Goal: Task Accomplishment & Management: Manage account settings

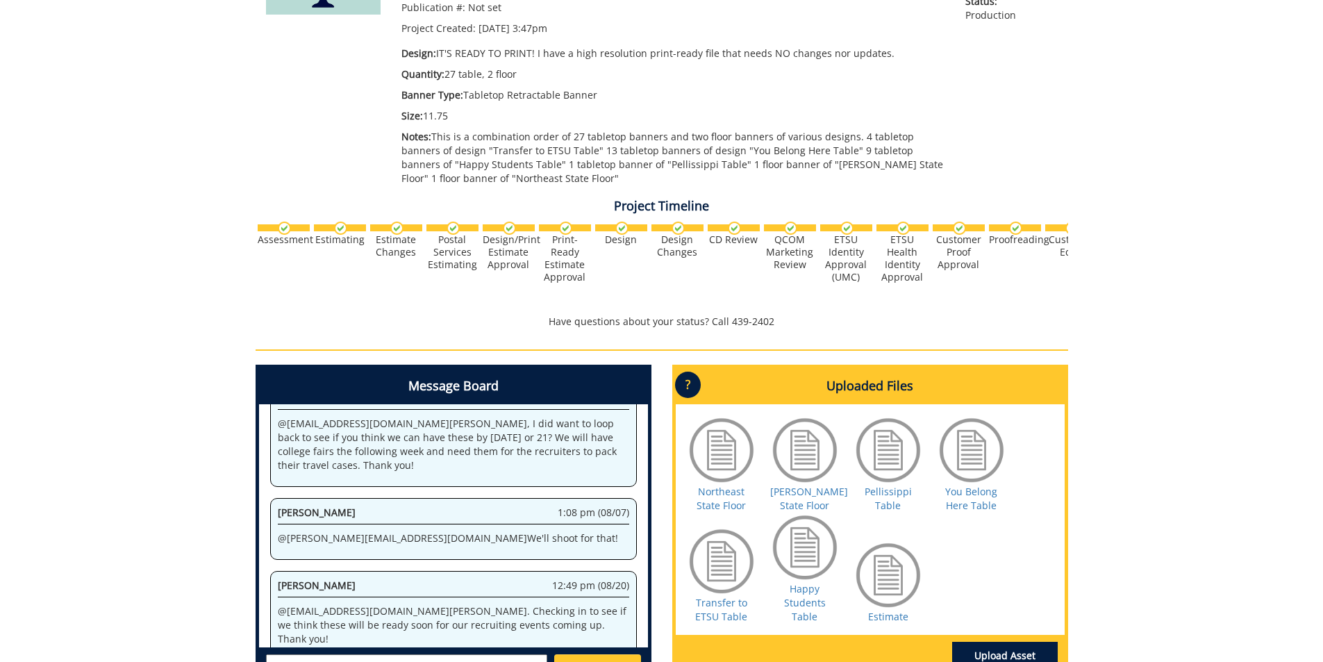
scroll to position [417, 0]
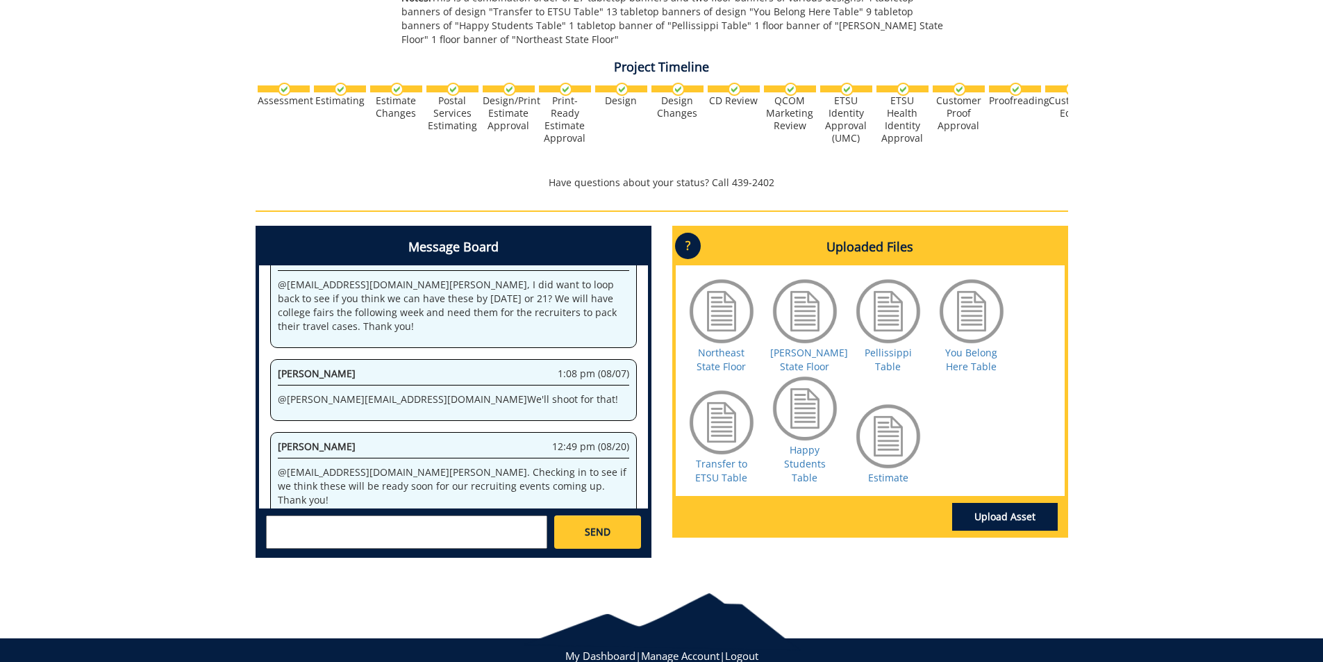
click at [406, 535] on textarea at bounding box center [406, 531] width 281 height 33
type textarea "@conleyga@etsu.edu howdy Fred, do you know when they will come in? We have recr…"
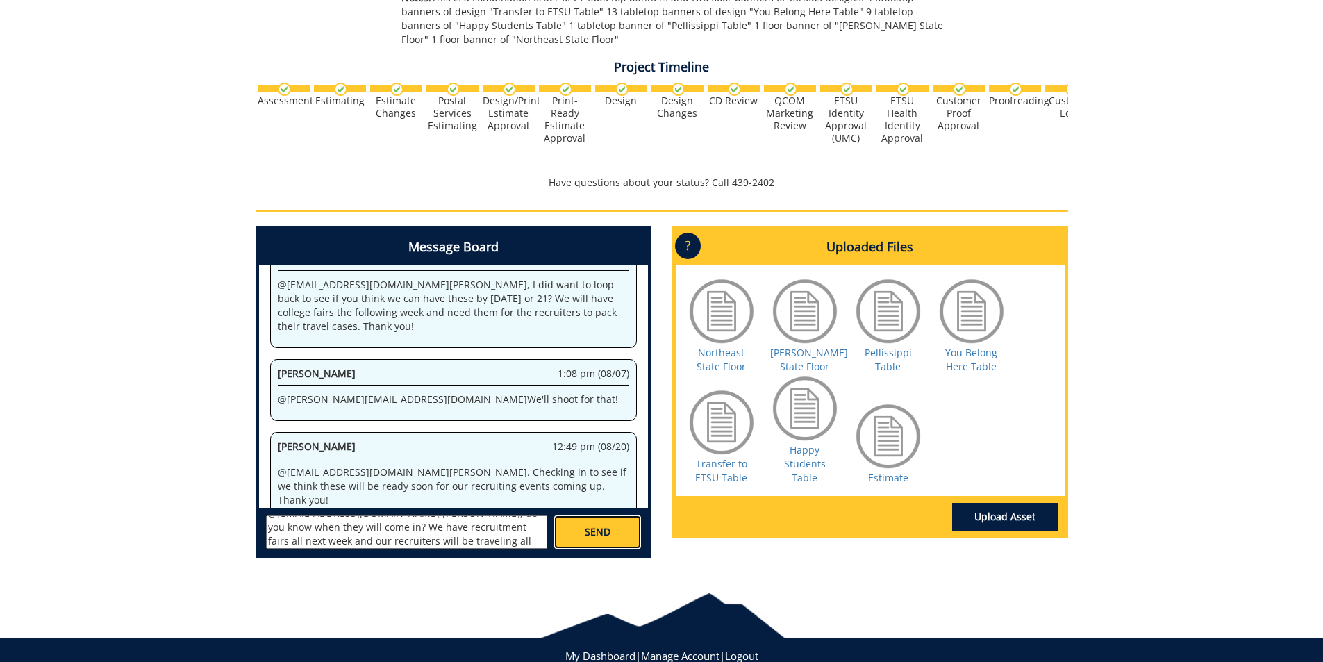
click at [581, 536] on link "SEND" at bounding box center [597, 531] width 86 height 33
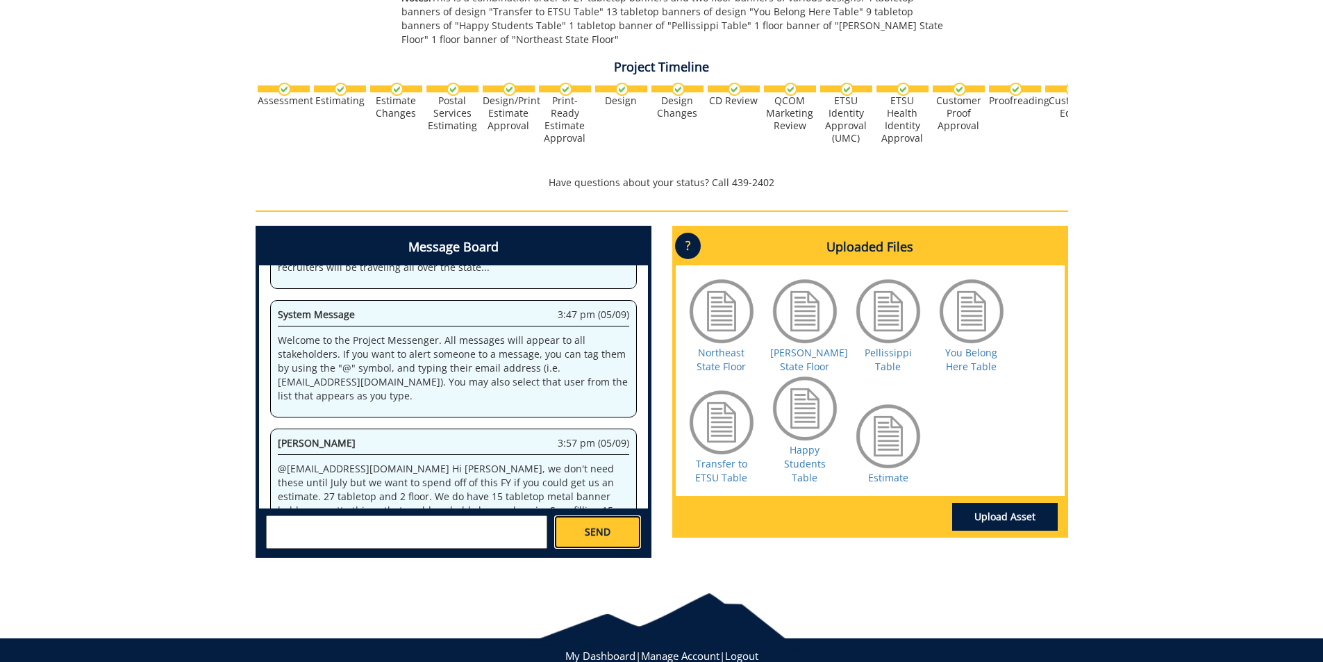
scroll to position [29981, 0]
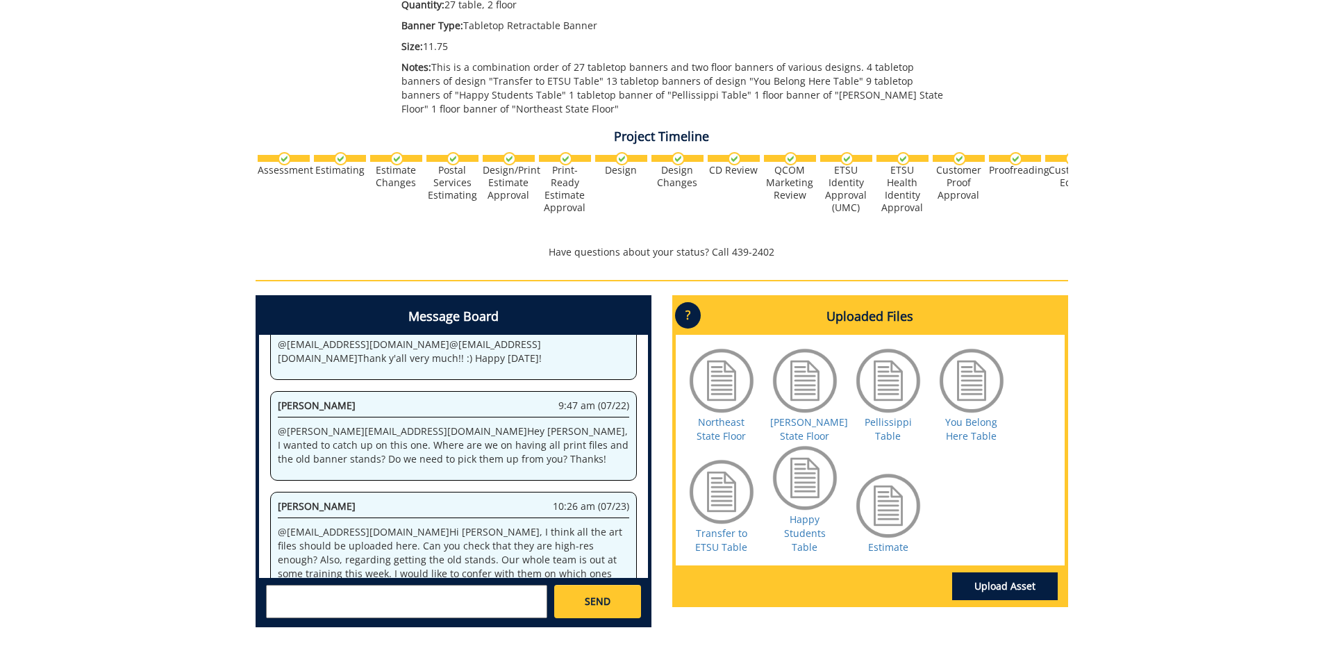
scroll to position [903, 0]
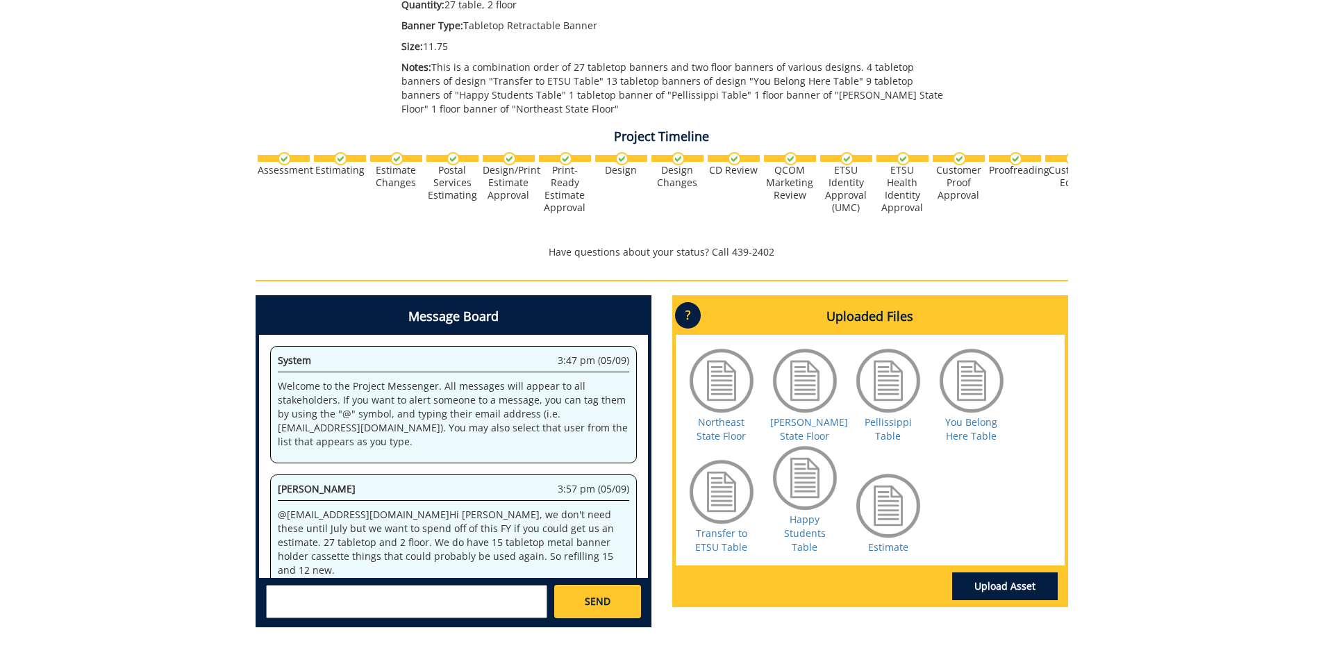
scroll to position [1782, 0]
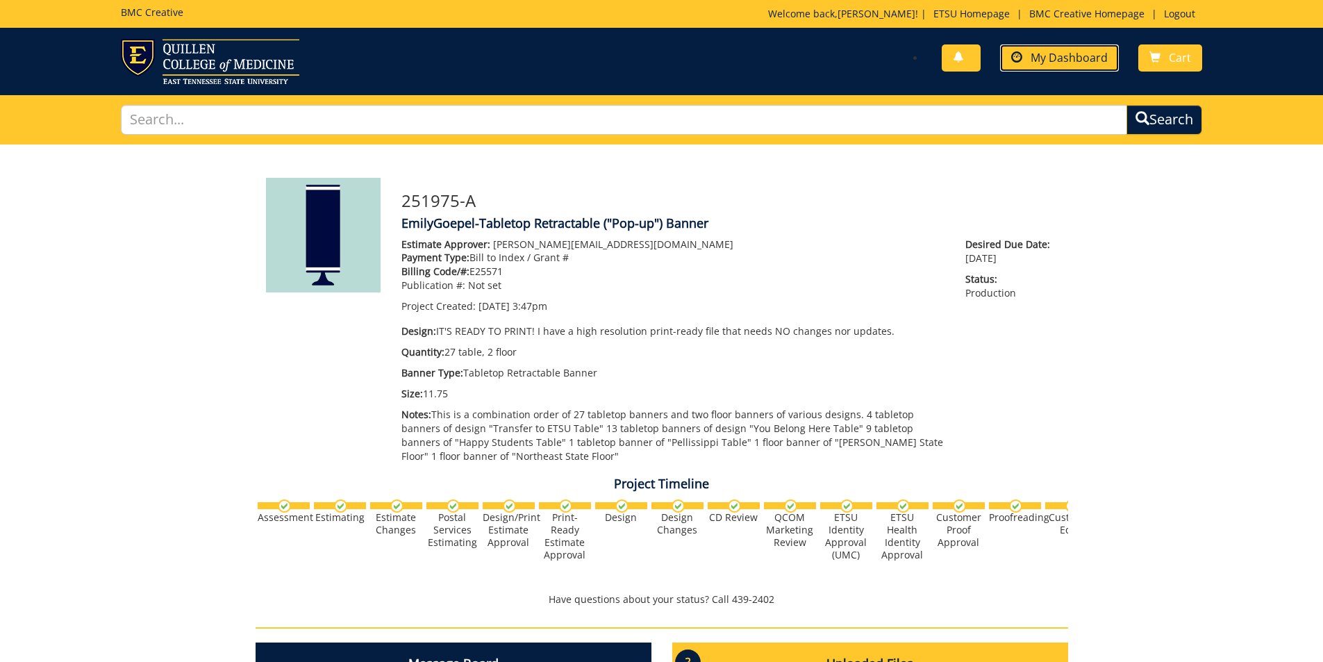
click at [1049, 55] on span "My Dashboard" at bounding box center [1069, 57] width 77 height 15
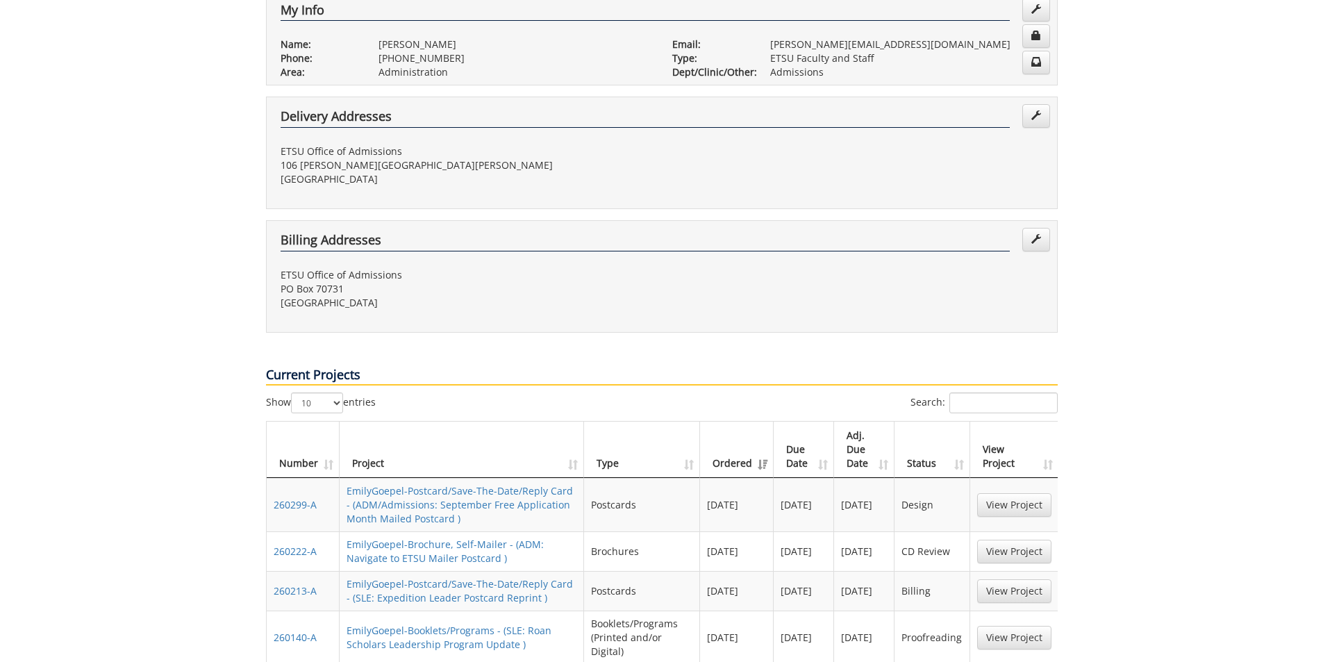
scroll to position [486, 0]
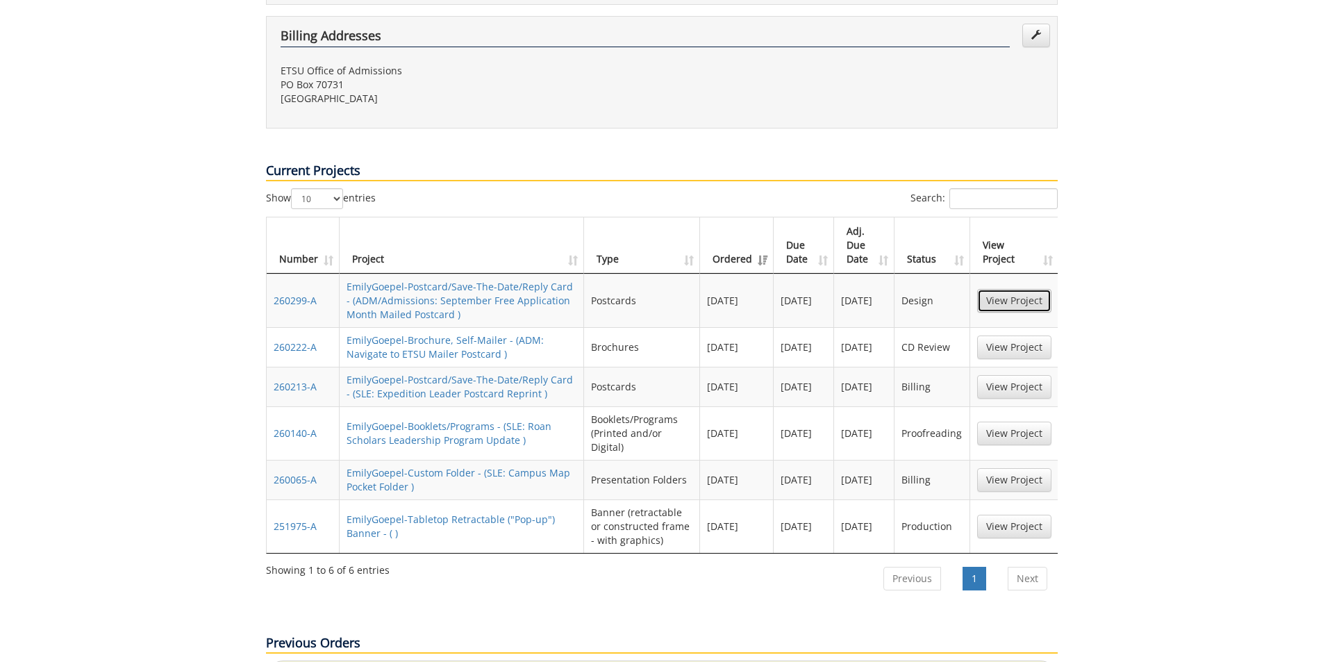
click at [1002, 289] on link "View Project" at bounding box center [1014, 301] width 74 height 24
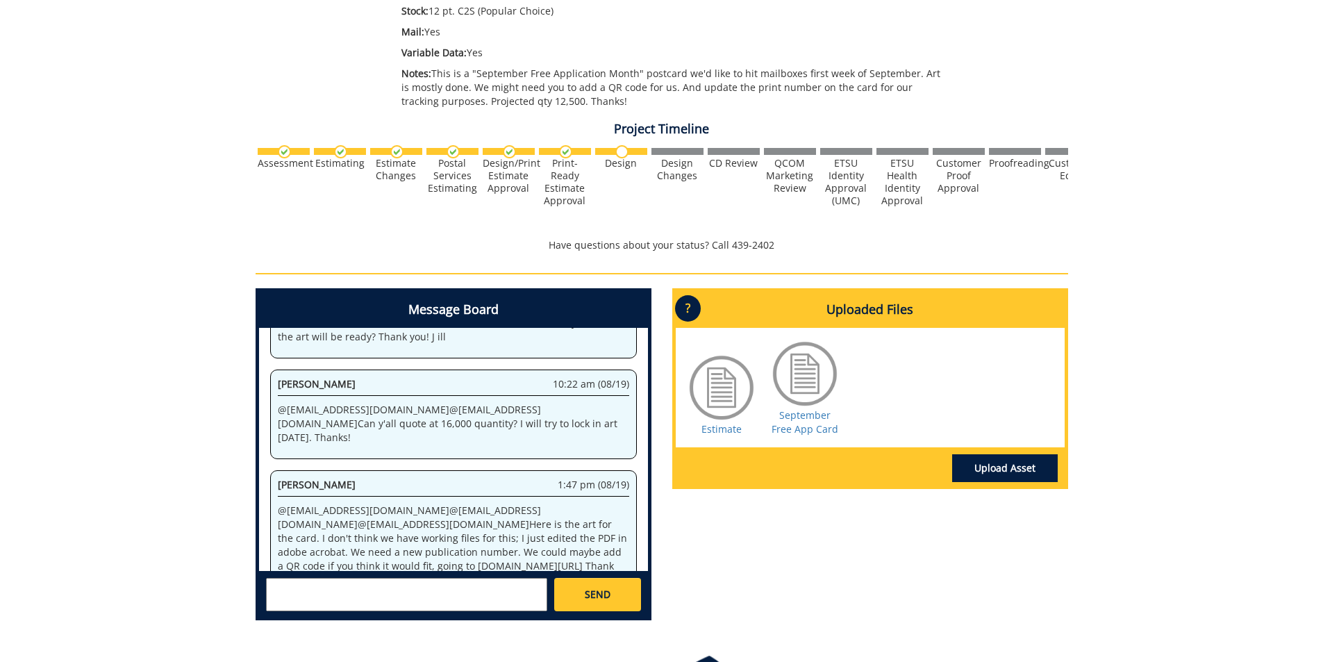
scroll to position [535, 0]
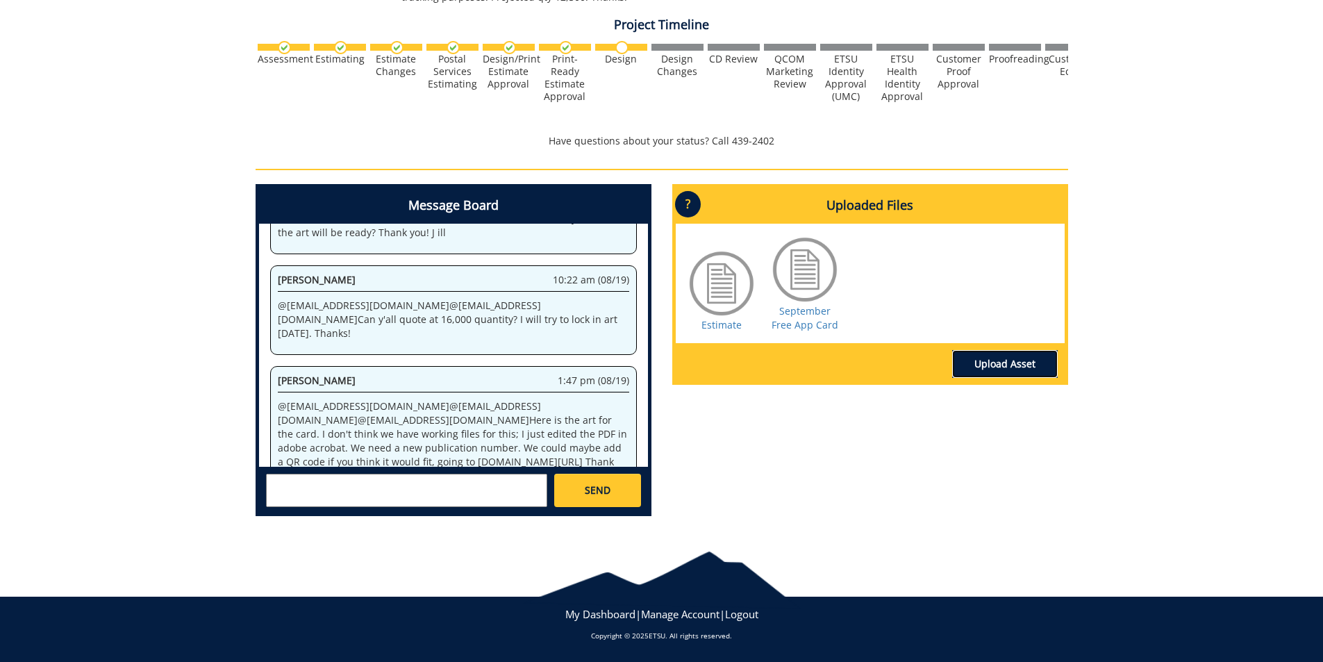
click at [1003, 355] on link "Upload Asset" at bounding box center [1005, 364] width 106 height 28
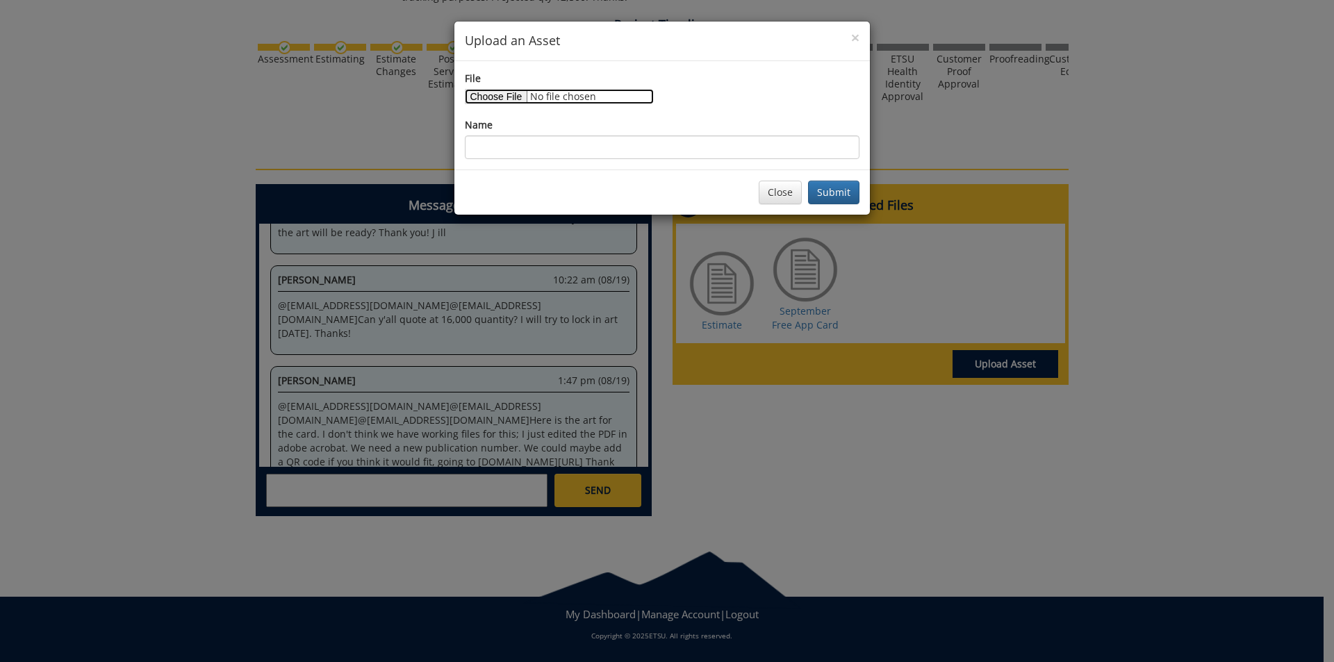
click at [507, 97] on input "File" at bounding box center [559, 96] width 189 height 15
type input "C:\fakepath\IN STATE POSTCARD_Address Only.xlsx"
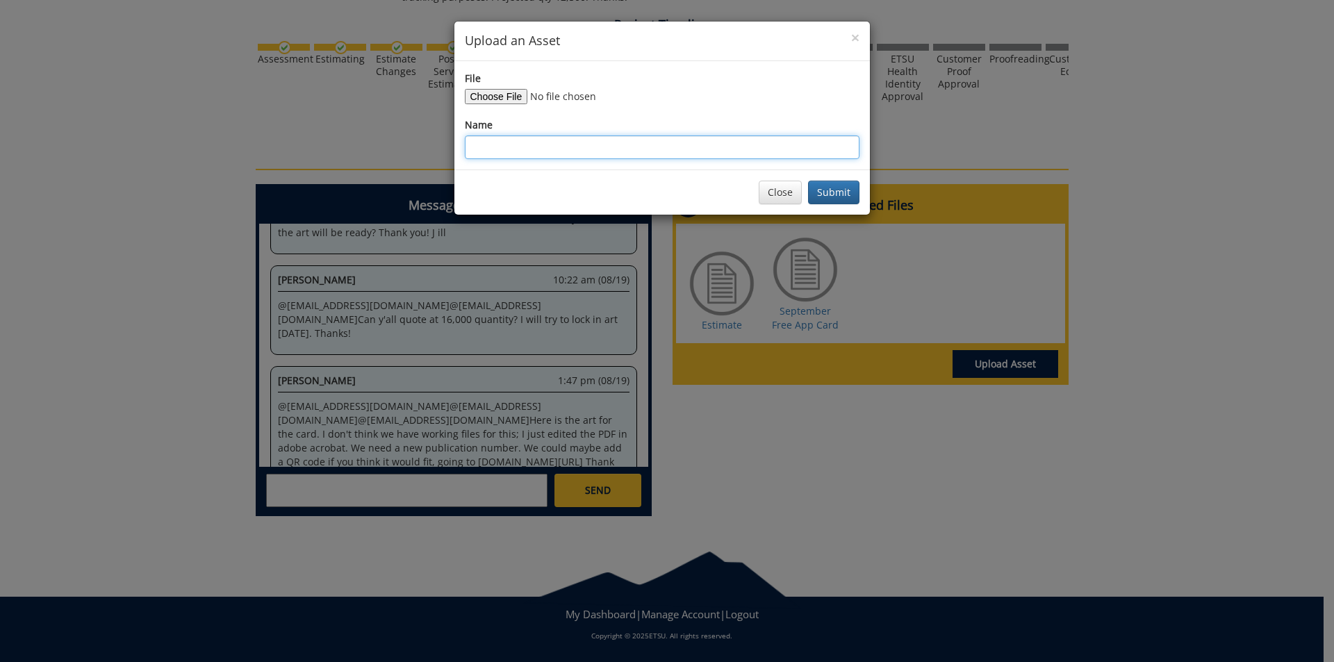
click at [648, 150] on input "Name" at bounding box center [662, 147] width 395 height 24
type input "Sept Free App Mailing List"
click at [839, 190] on button "Submit" at bounding box center [833, 193] width 51 height 24
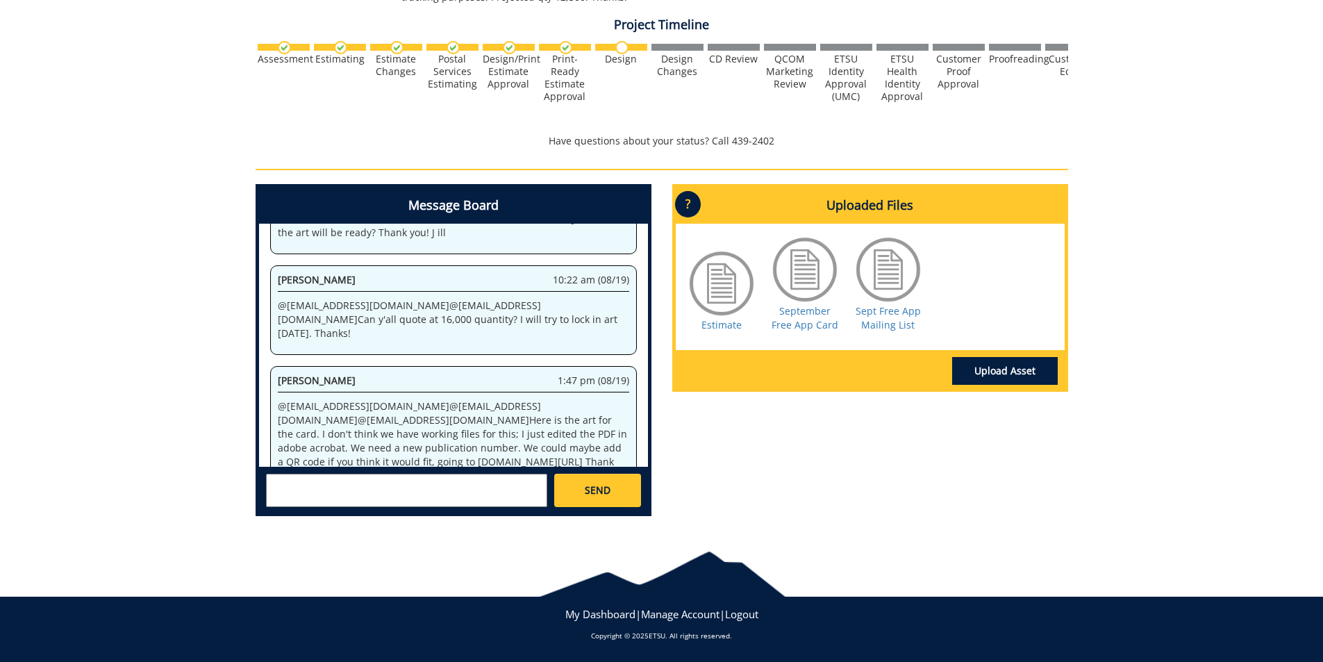
click at [312, 480] on textarea at bounding box center [406, 490] width 281 height 33
type textarea "@conleyga@etsu.edu @postal@etsu.edu Mailing List uploaded for September Free Ap…"
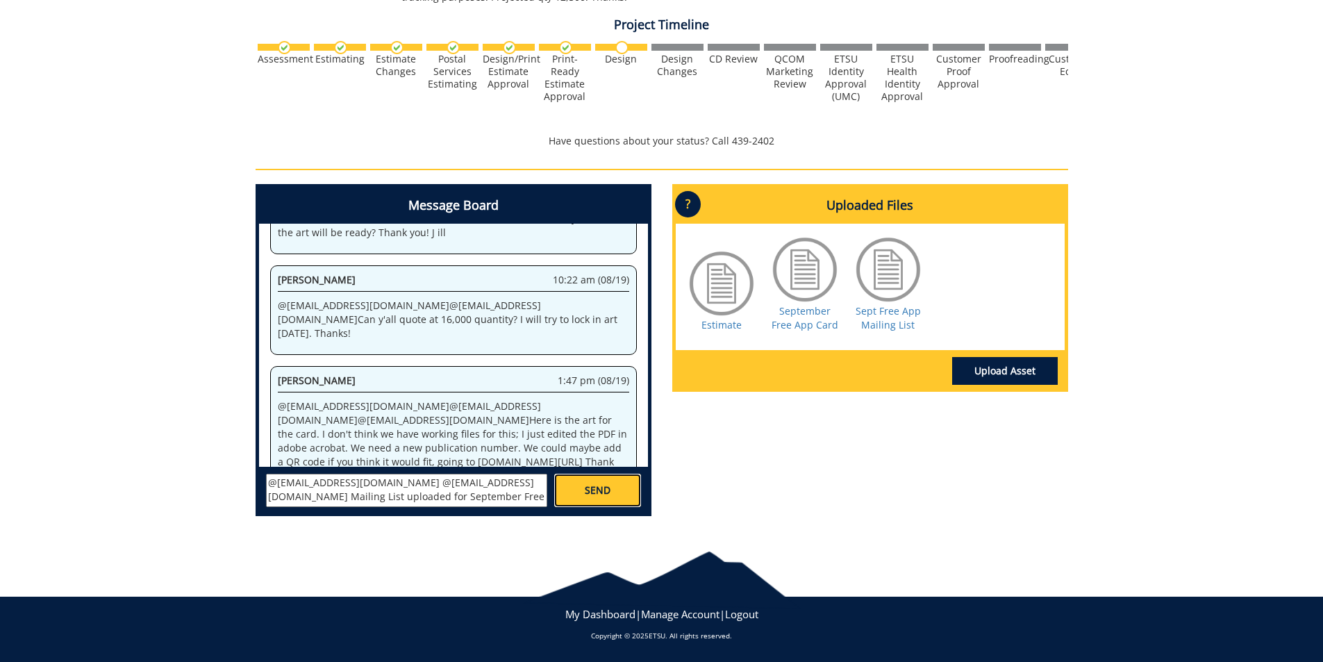
click at [601, 504] on link "SEND" at bounding box center [597, 490] width 86 height 33
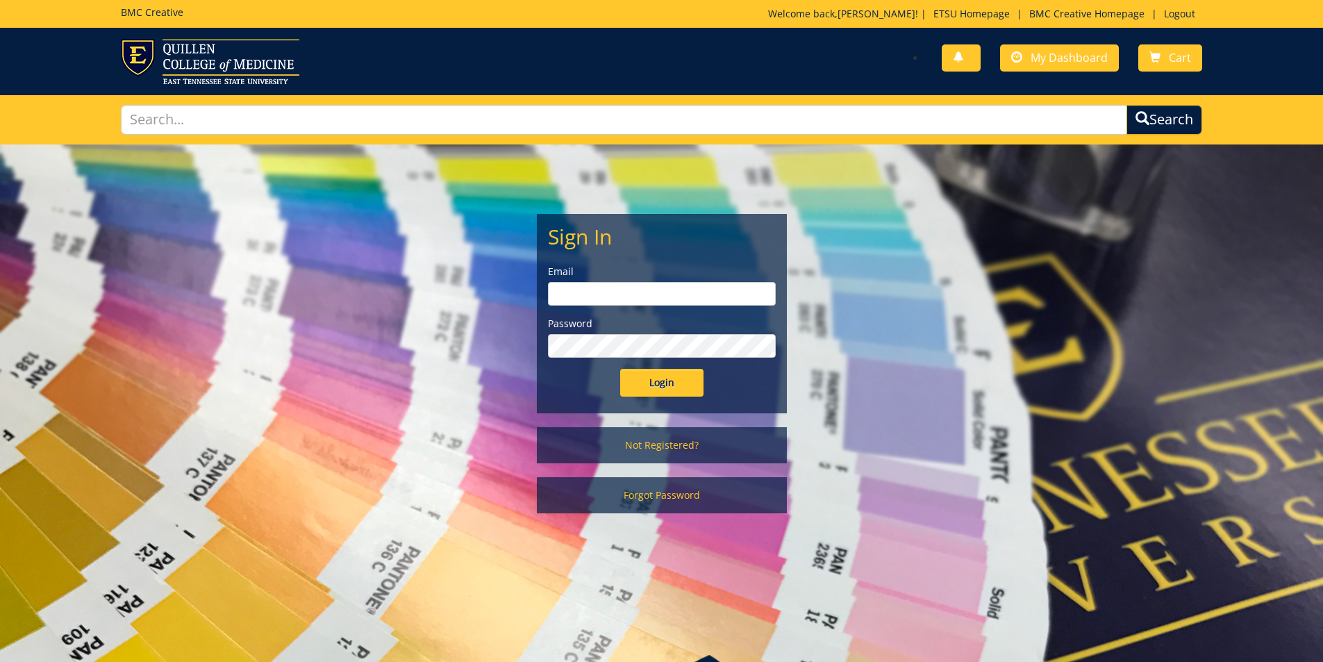
type input "[PERSON_NAME][EMAIL_ADDRESS][DOMAIN_NAME]"
click at [682, 389] on input "Login" at bounding box center [661, 383] width 83 height 28
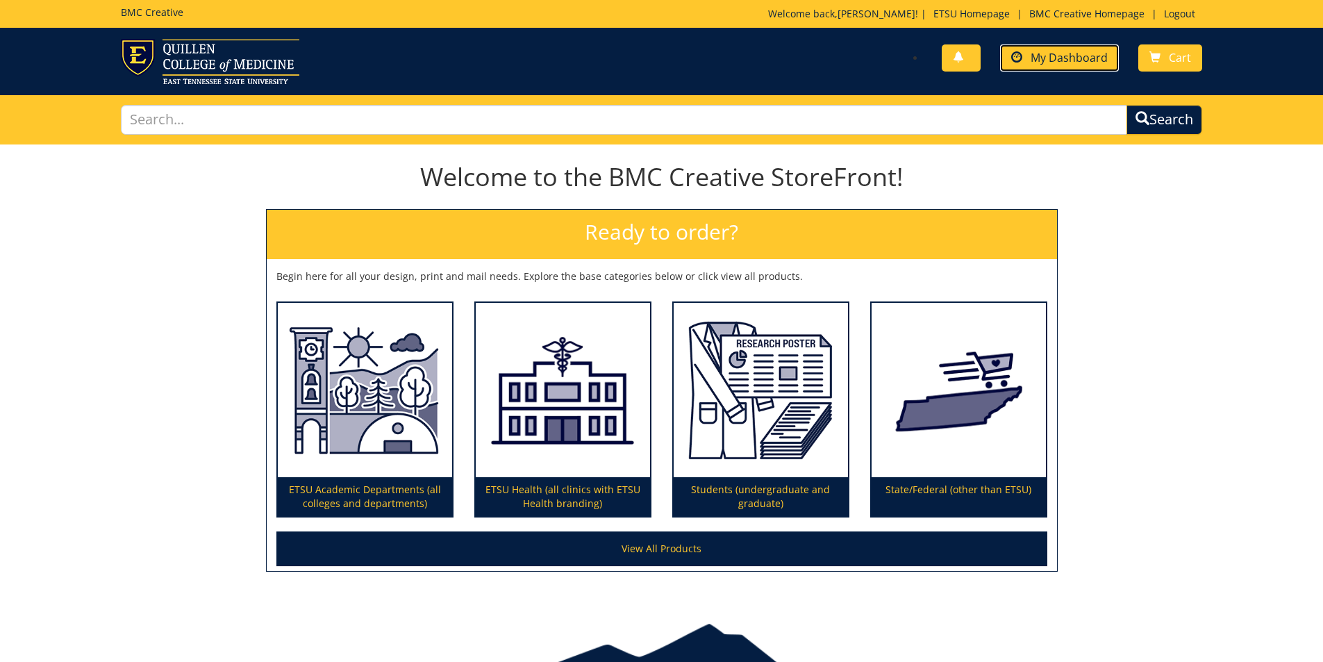
click at [1067, 69] on link "My Dashboard" at bounding box center [1059, 57] width 119 height 27
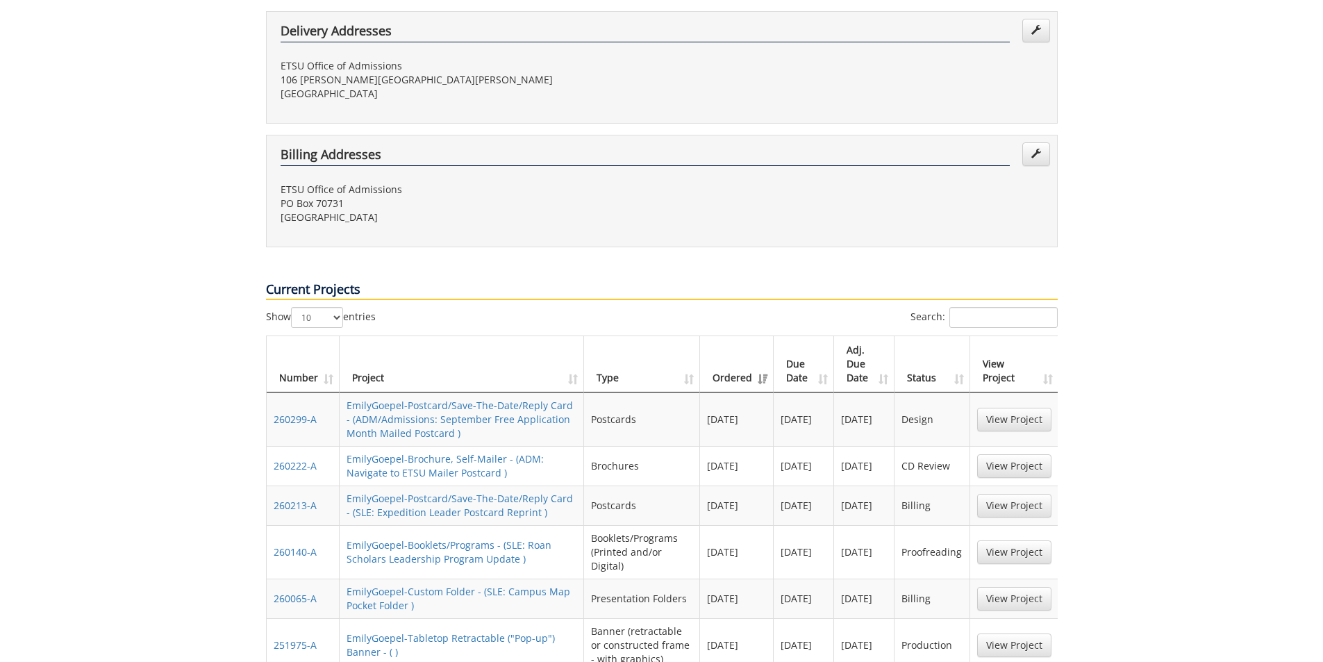
scroll to position [486, 0]
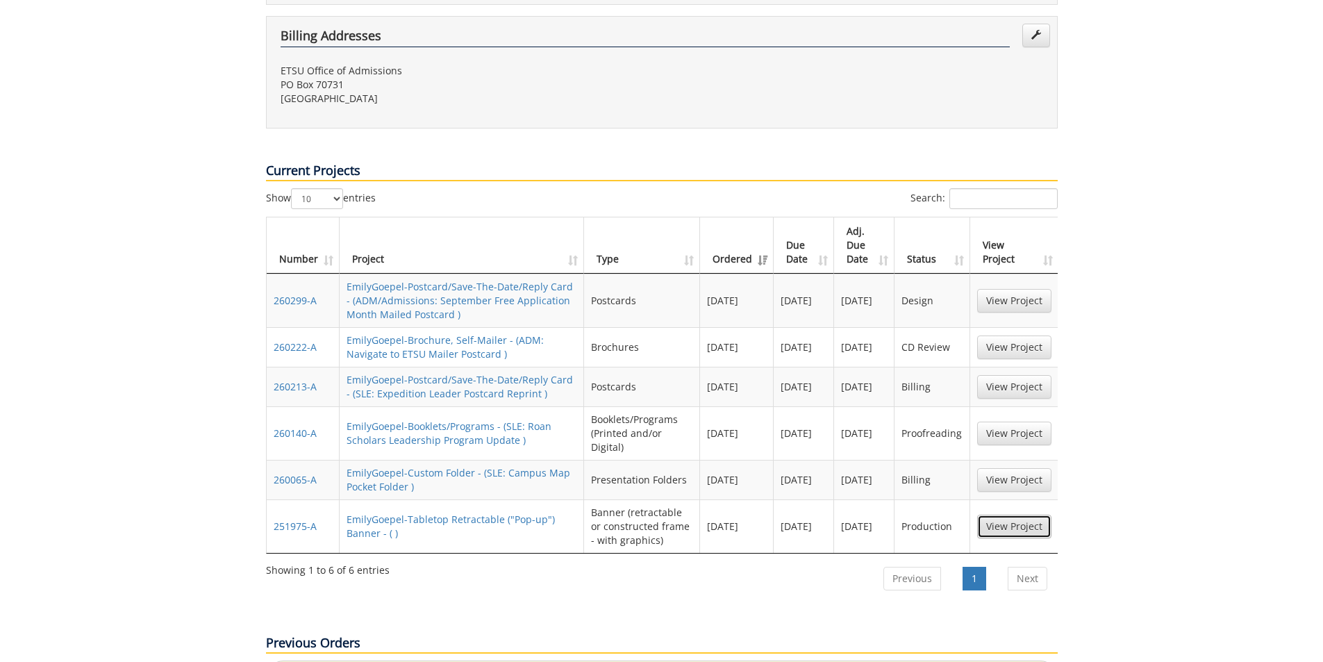
click at [1020, 515] on link "View Project" at bounding box center [1014, 527] width 74 height 24
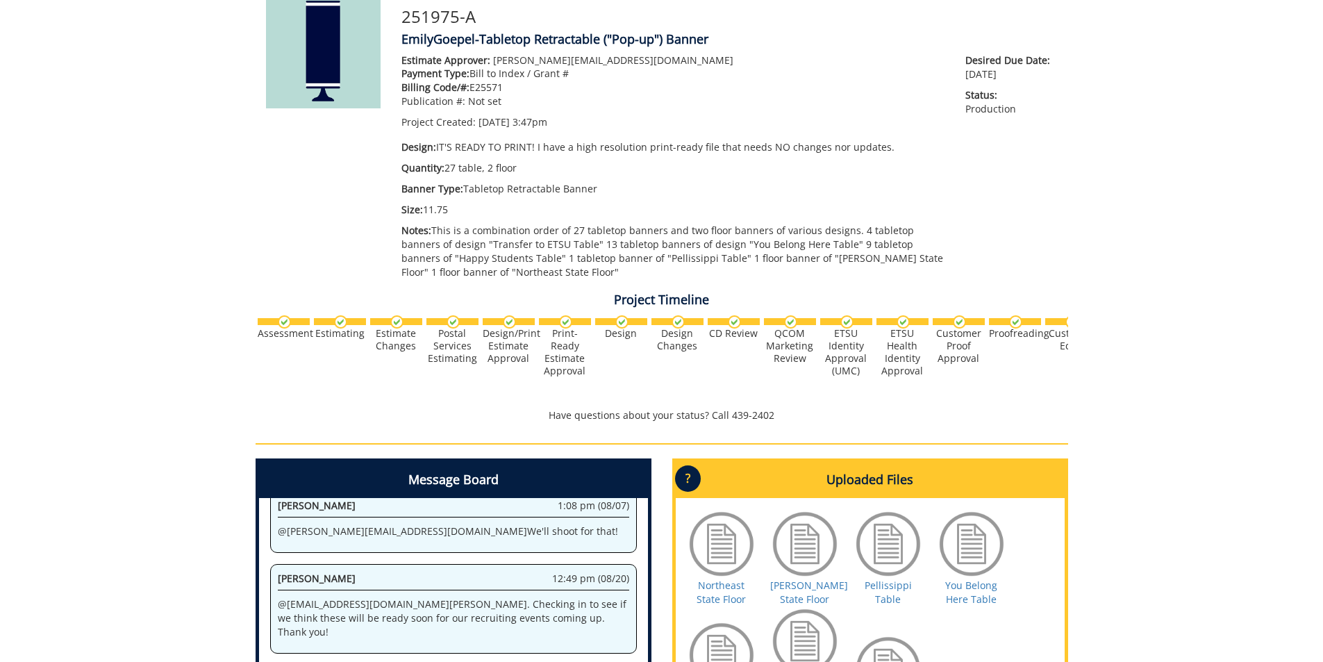
scroll to position [208, 0]
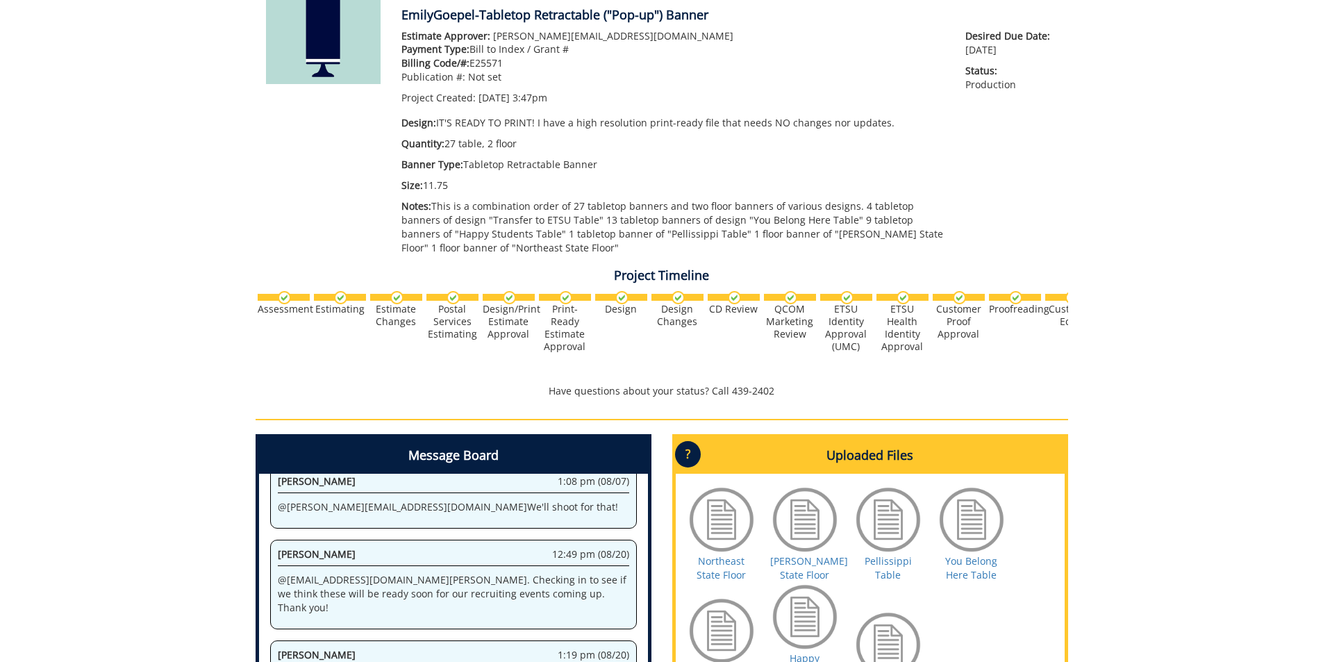
click at [990, 222] on div "Estimate Approver: [PERSON_NAME][EMAIL_ADDRESS][DOMAIN_NAME] Payment Type: Bill…" at bounding box center [729, 145] width 677 height 233
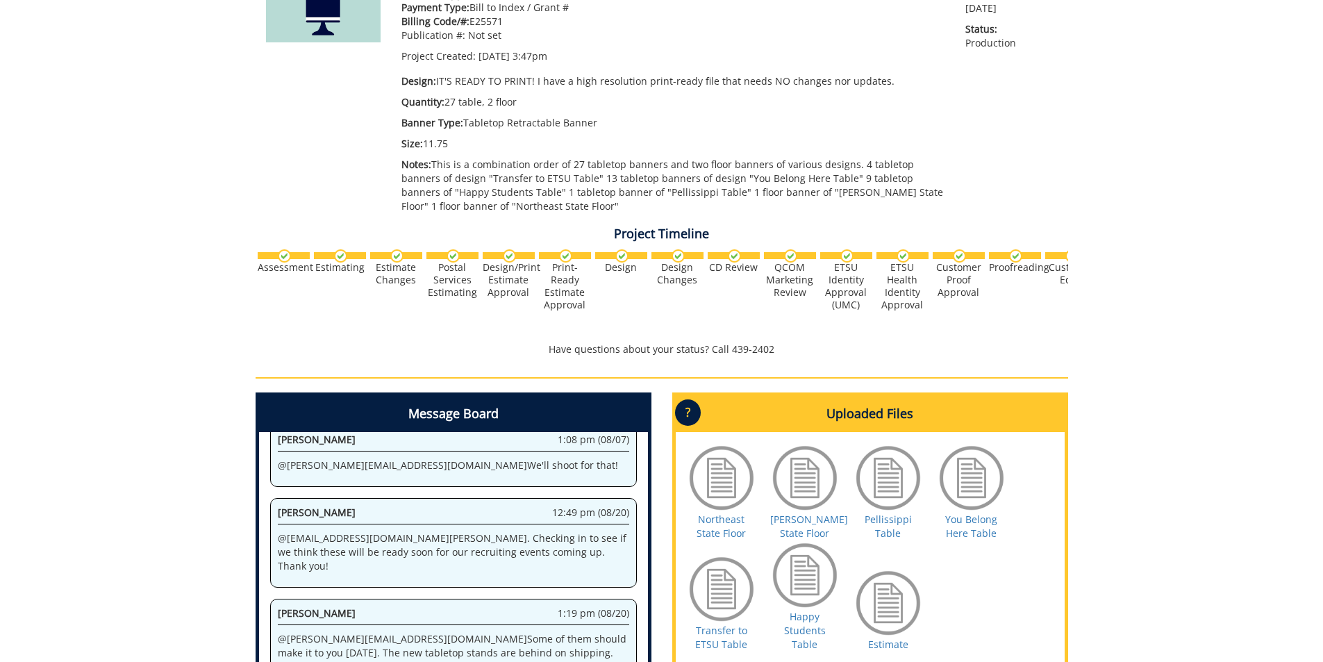
scroll to position [0, 0]
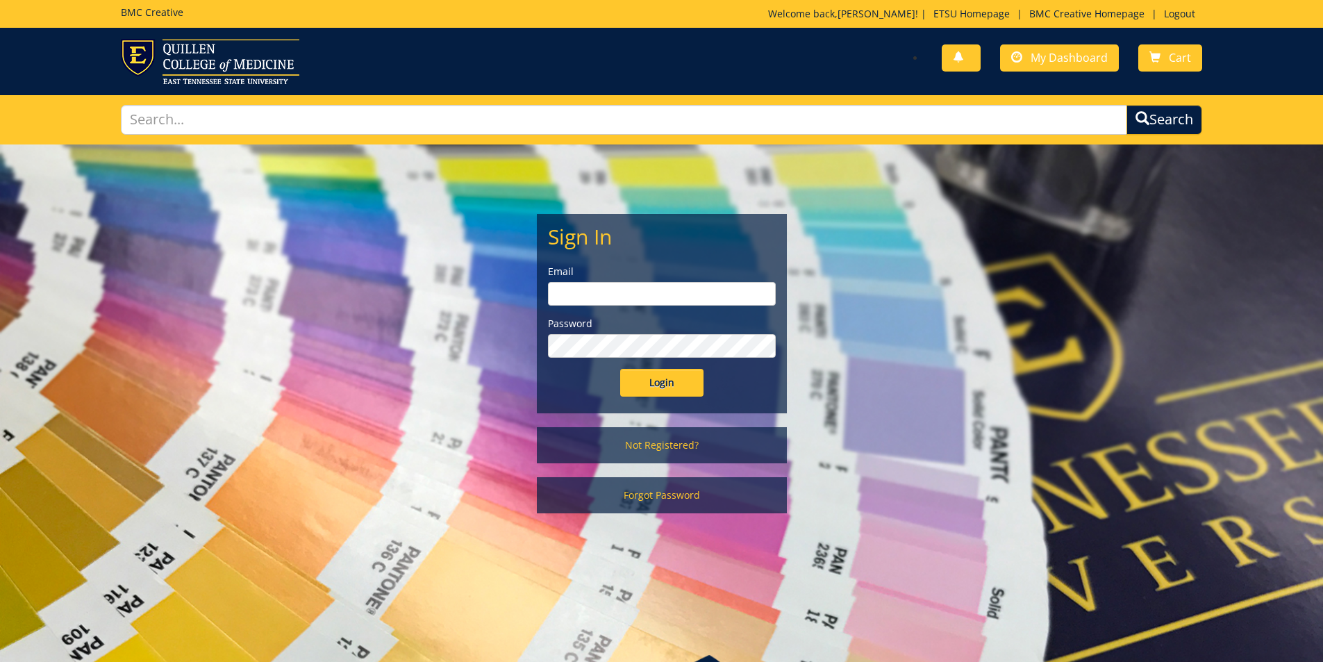
type input "goepel@etsu.edu"
click at [652, 396] on input "Login" at bounding box center [661, 383] width 83 height 28
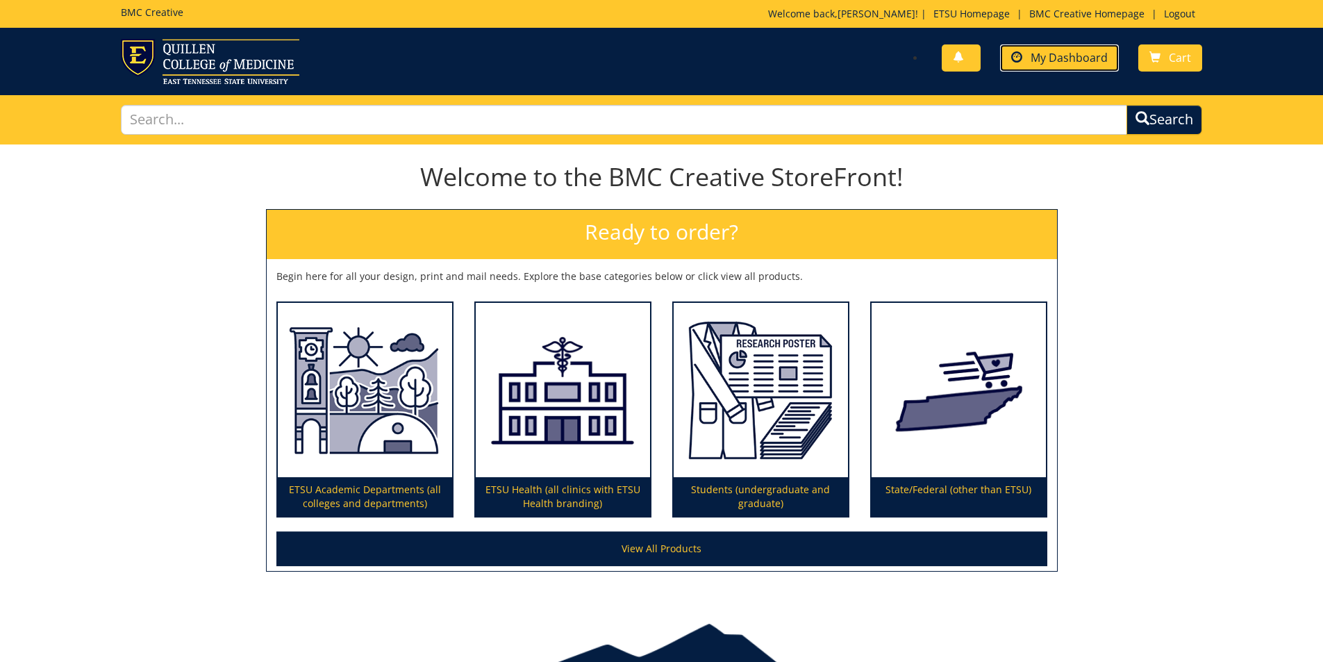
click at [1049, 46] on link "My Dashboard" at bounding box center [1059, 57] width 119 height 27
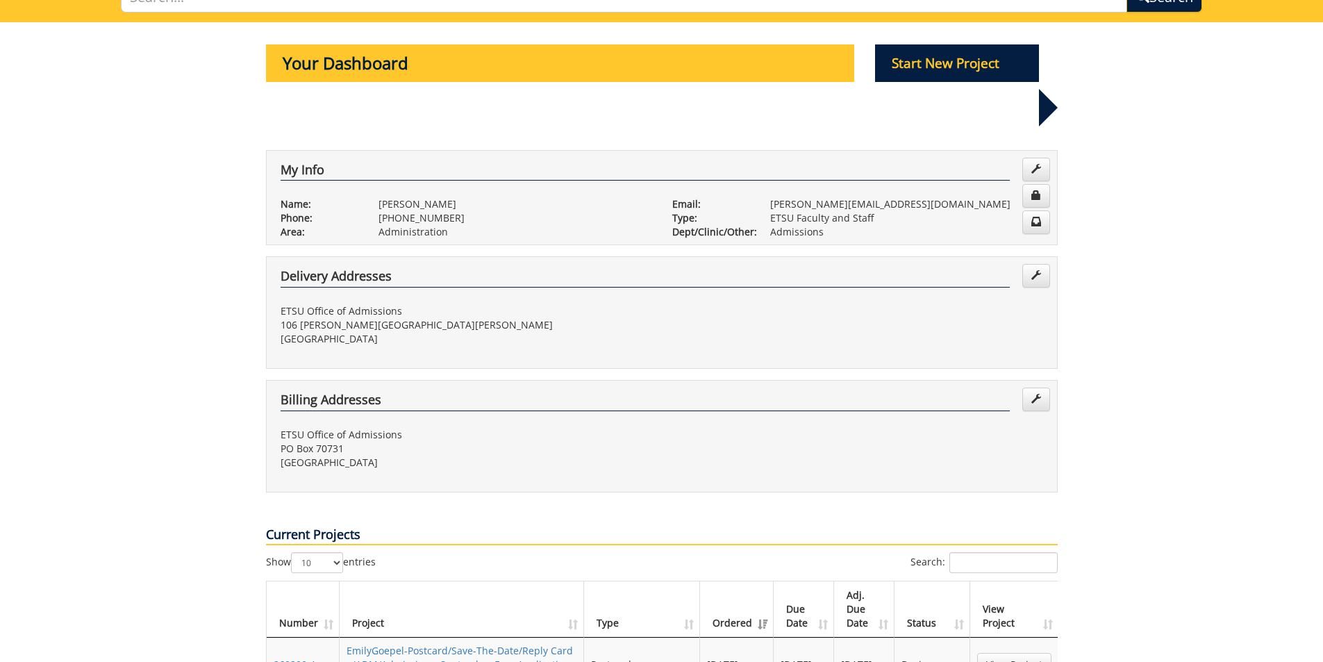
scroll to position [278, 0]
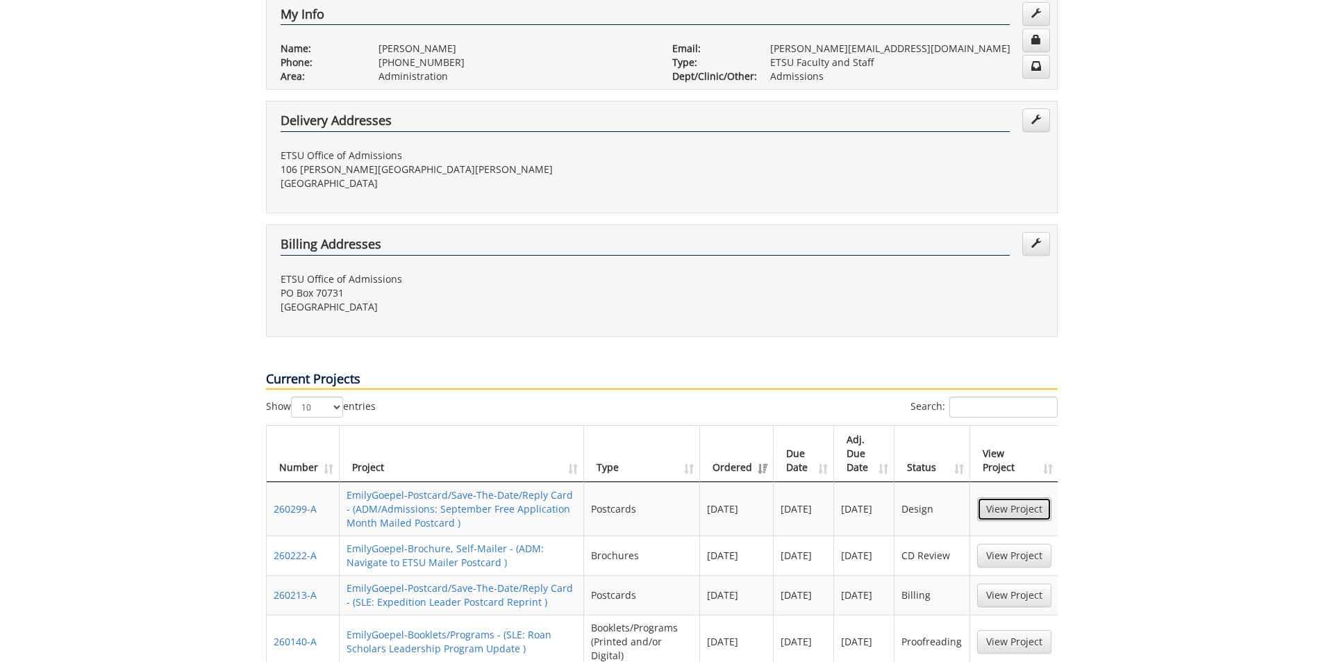
click at [1009, 497] on link "View Project" at bounding box center [1014, 509] width 74 height 24
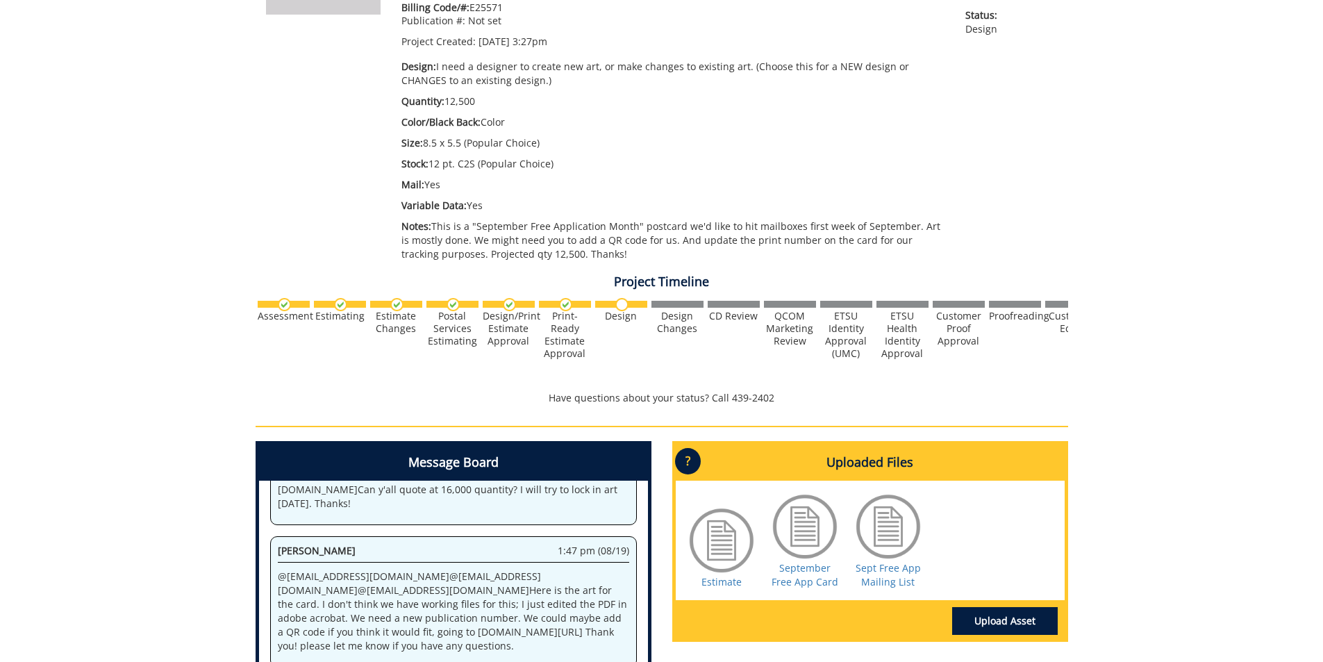
scroll to position [535, 0]
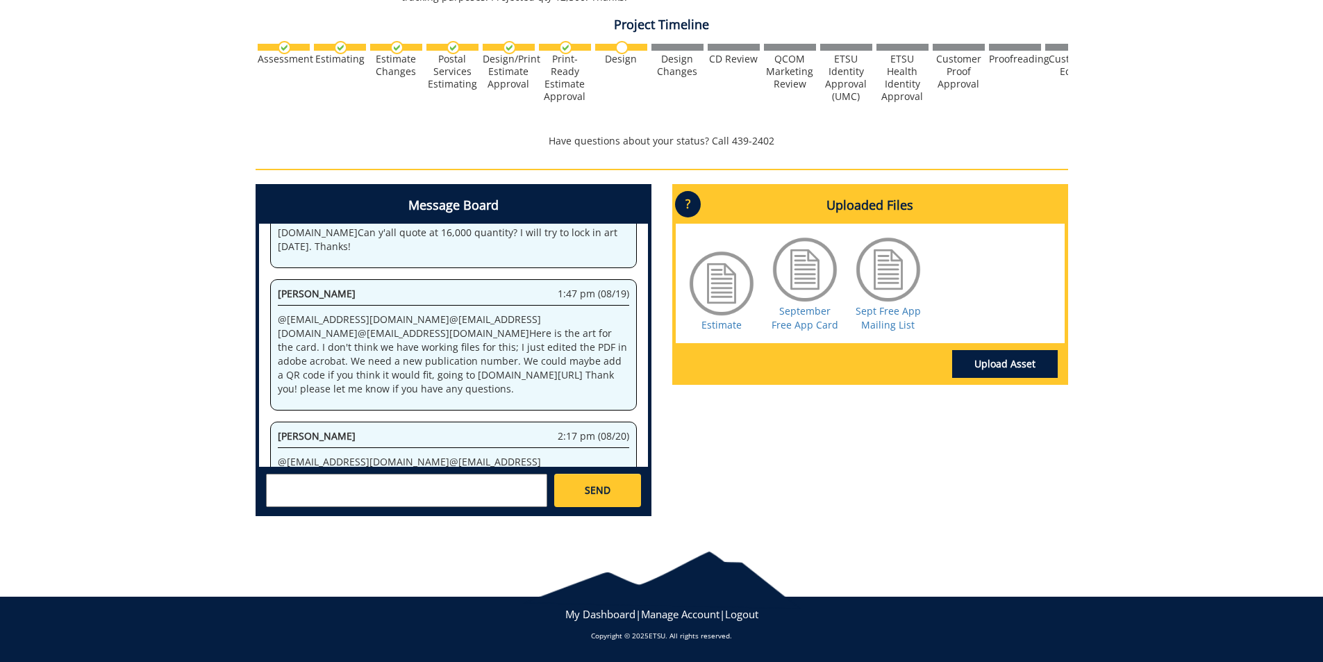
click at [463, 483] on textarea at bounding box center [406, 490] width 281 height 33
drag, startPoint x: 511, startPoint y: 484, endPoint x: 522, endPoint y: 483, distance: 11.1
click at [515, 483] on textarea "@conleyga@etsu.edu The mailing list ended up having 18k. If you could adjust co…" at bounding box center [406, 490] width 281 height 33
type textarea "@conleyga@etsu.edu The mailing list ended up having about 18k. If you could adj…"
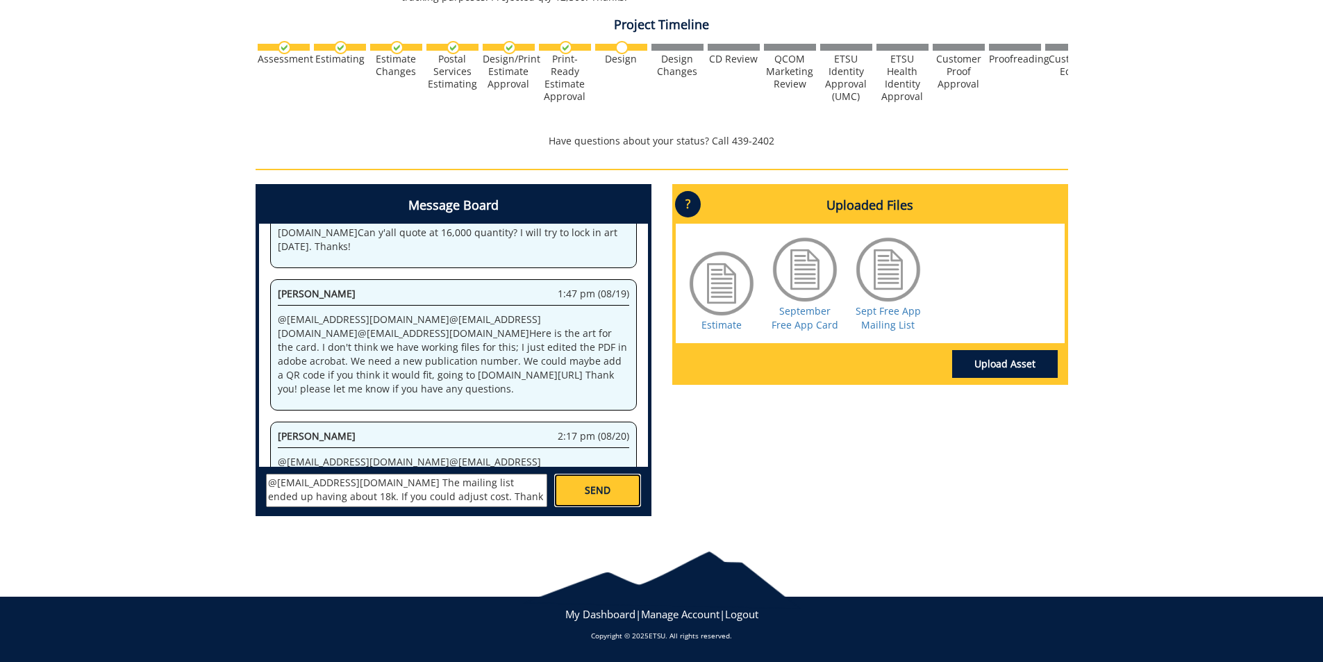
click at [637, 491] on link "SEND" at bounding box center [597, 490] width 86 height 33
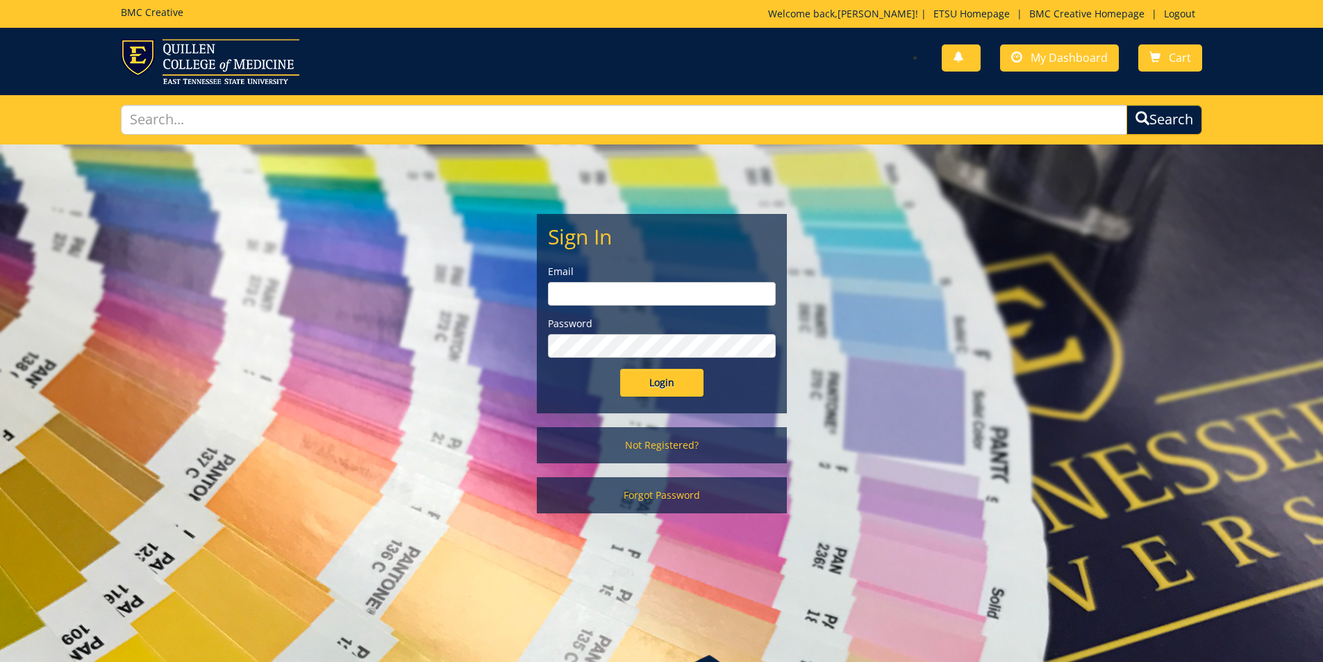
type input "[PERSON_NAME][EMAIL_ADDRESS][DOMAIN_NAME]"
drag, startPoint x: 647, startPoint y: 380, endPoint x: 653, endPoint y: 374, distance: 8.4
click at [652, 374] on input "Login" at bounding box center [661, 383] width 83 height 28
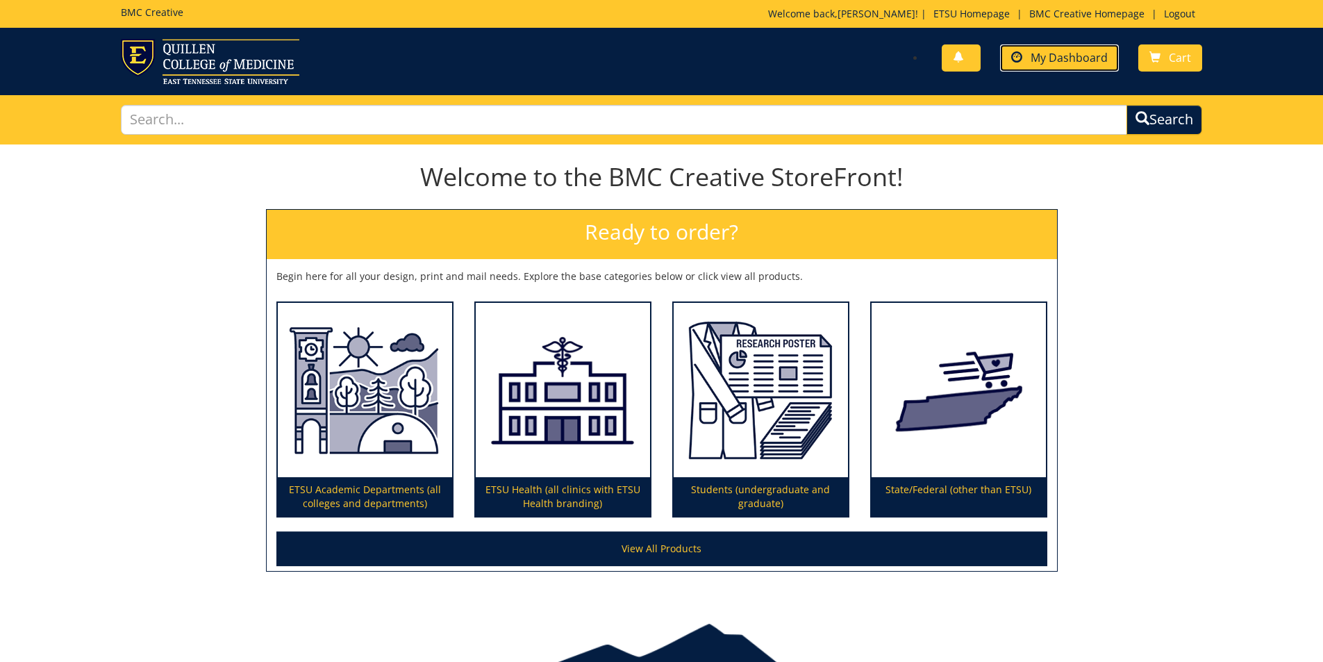
click at [1043, 62] on span "My Dashboard" at bounding box center [1069, 57] width 77 height 15
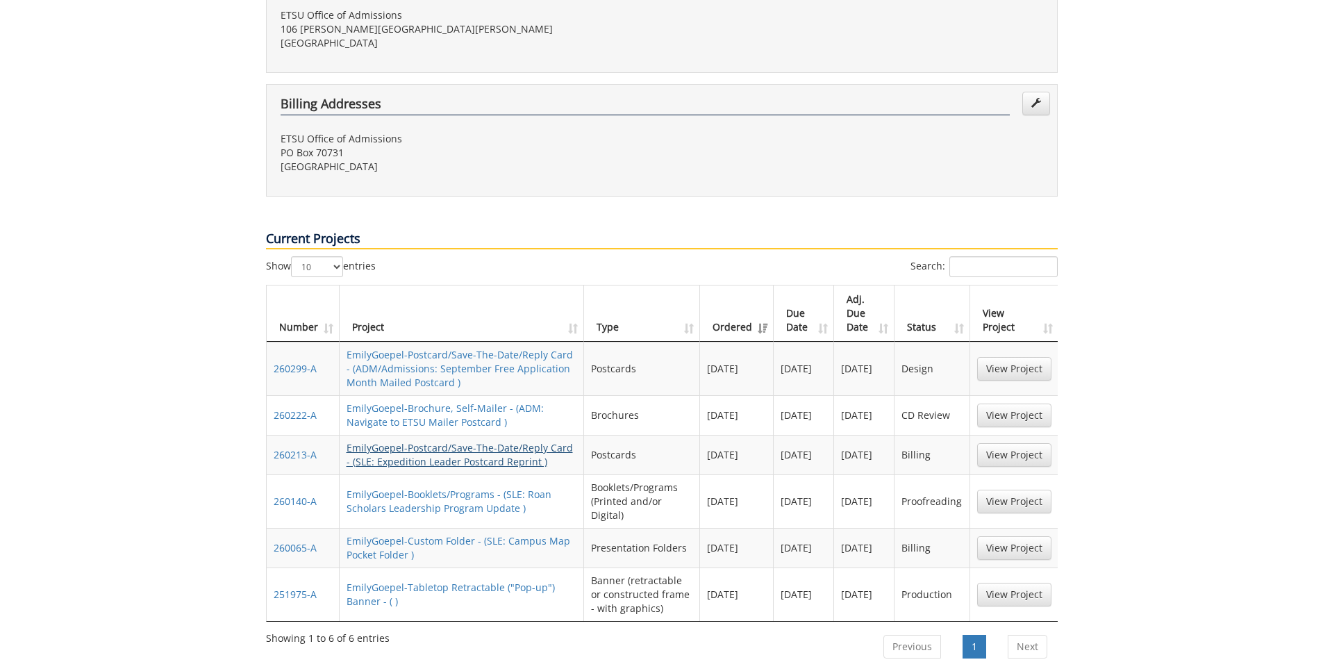
scroll to position [556, 0]
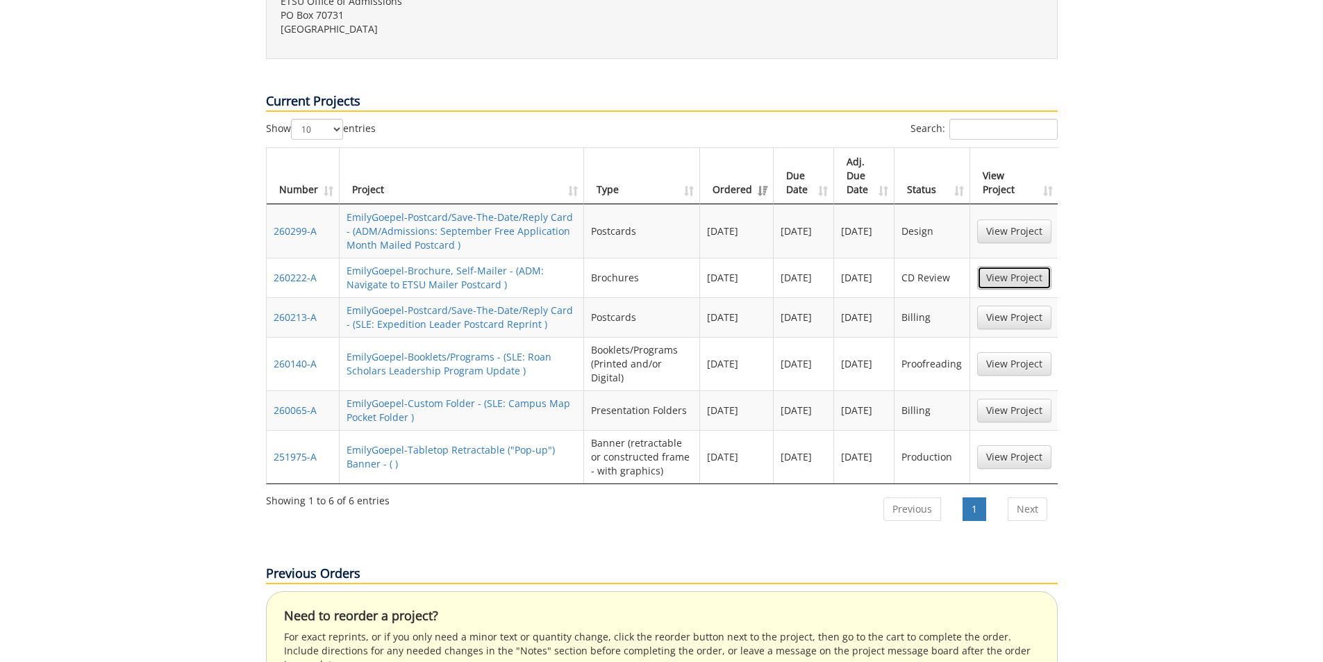
click at [1020, 266] on link "View Project" at bounding box center [1014, 278] width 74 height 24
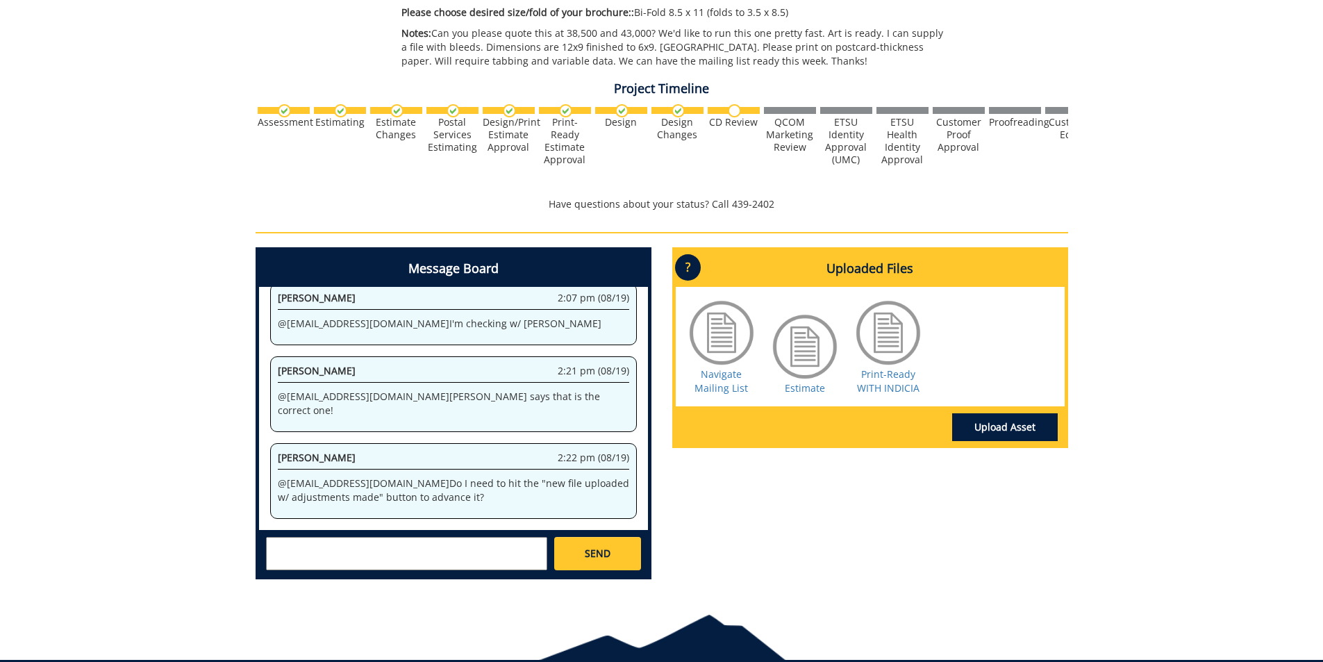
scroll to position [486, 0]
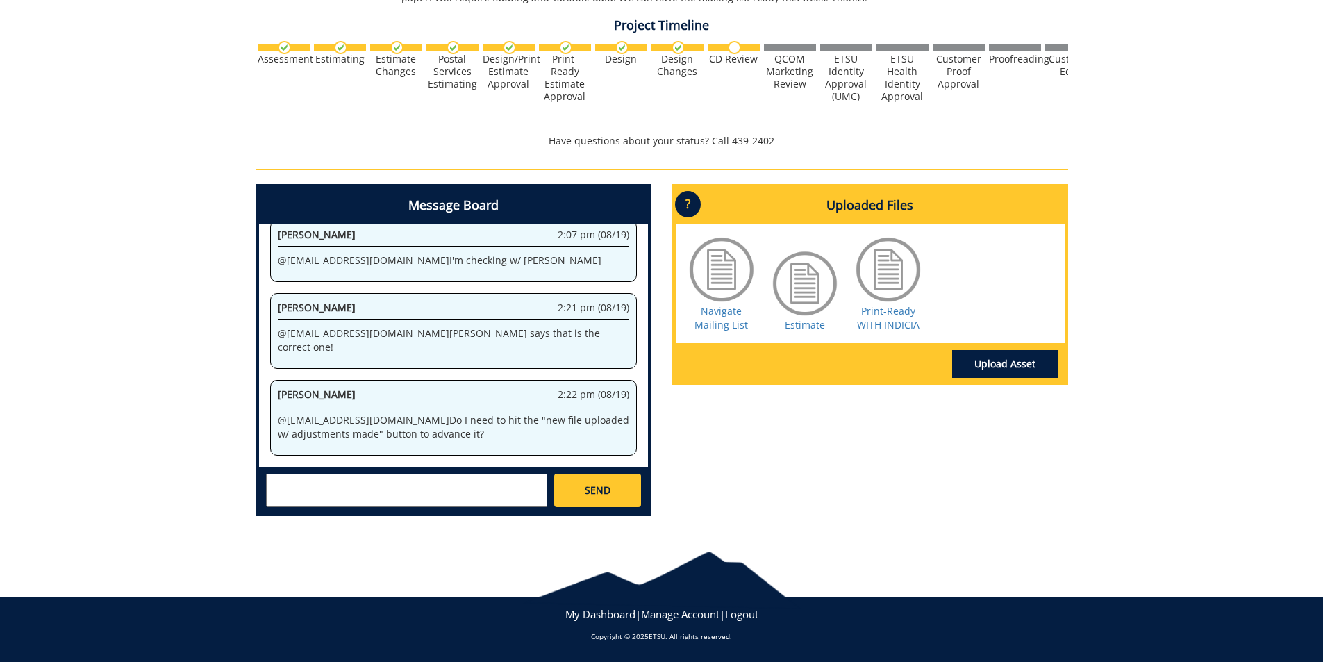
click at [445, 502] on textarea at bounding box center [406, 490] width 281 height 33
type textarea "@campbelltc@etsu.edu Can the BMC team let me know when this one is in productio…"
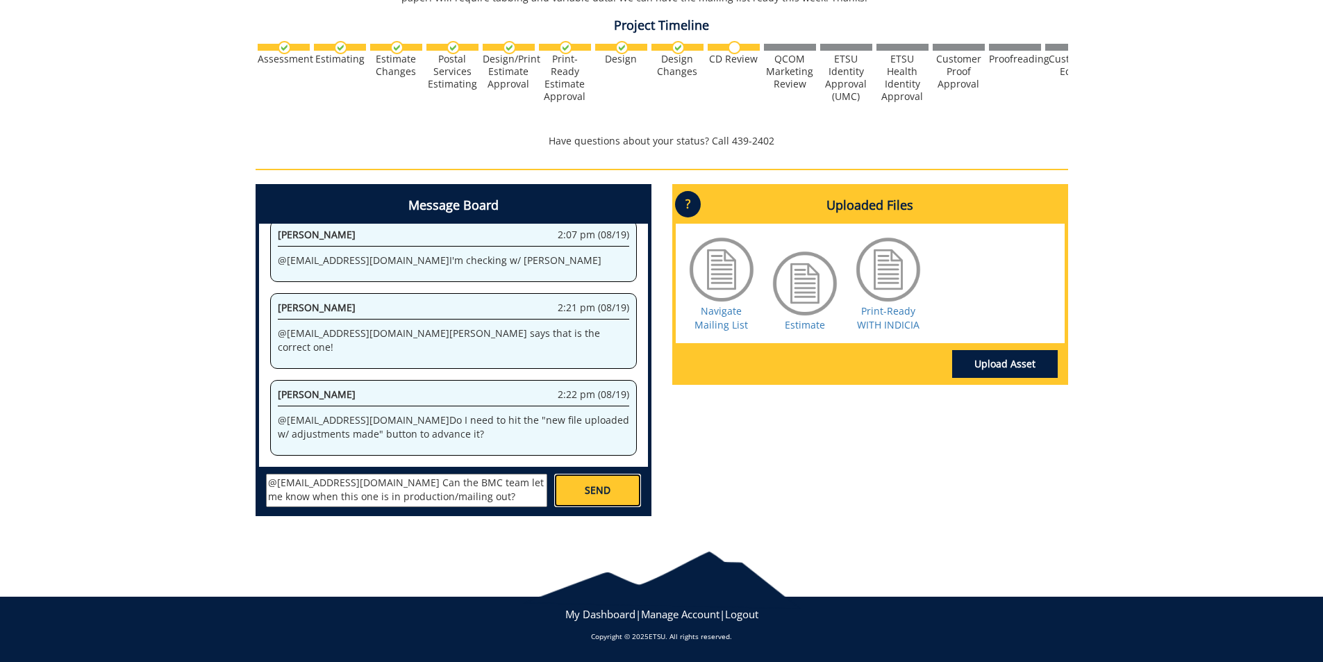
click at [606, 482] on link "SEND" at bounding box center [597, 490] width 86 height 33
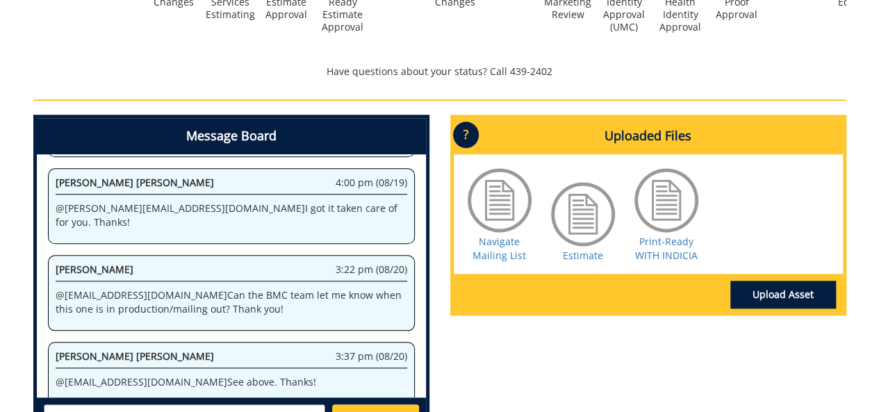
scroll to position [625, 0]
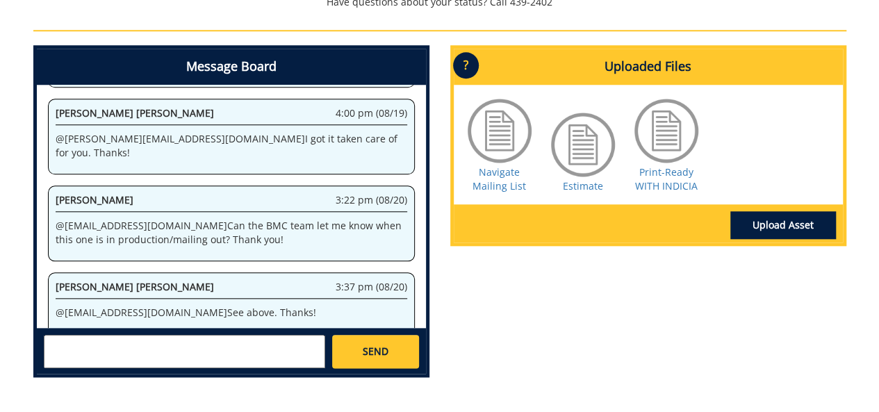
click at [242, 349] on textarea at bounding box center [184, 351] width 281 height 33
type textarea "@[EMAIL_ADDRESS][DOMAIN_NAME] Wonderful! Thank you."
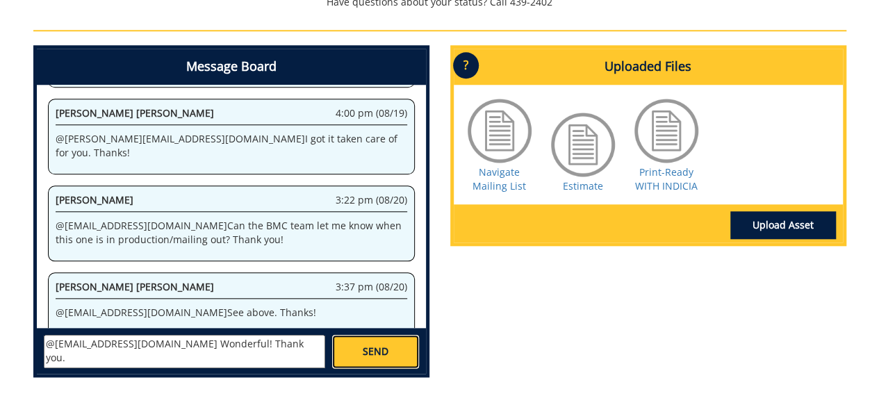
click at [382, 360] on link "SEND" at bounding box center [375, 351] width 86 height 33
